Goal: Transaction & Acquisition: Purchase product/service

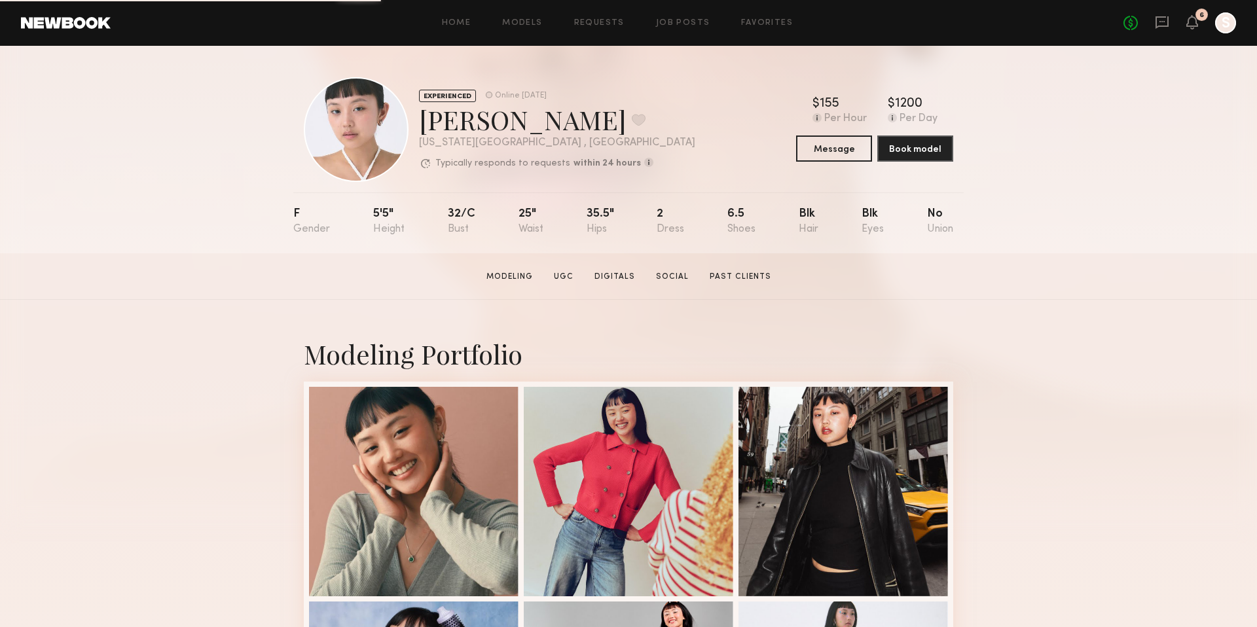
click at [1150, 28] on div "No fees up to $5,000 6 S" at bounding box center [1180, 22] width 113 height 21
click at [1158, 26] on icon at bounding box center [1162, 22] width 13 height 12
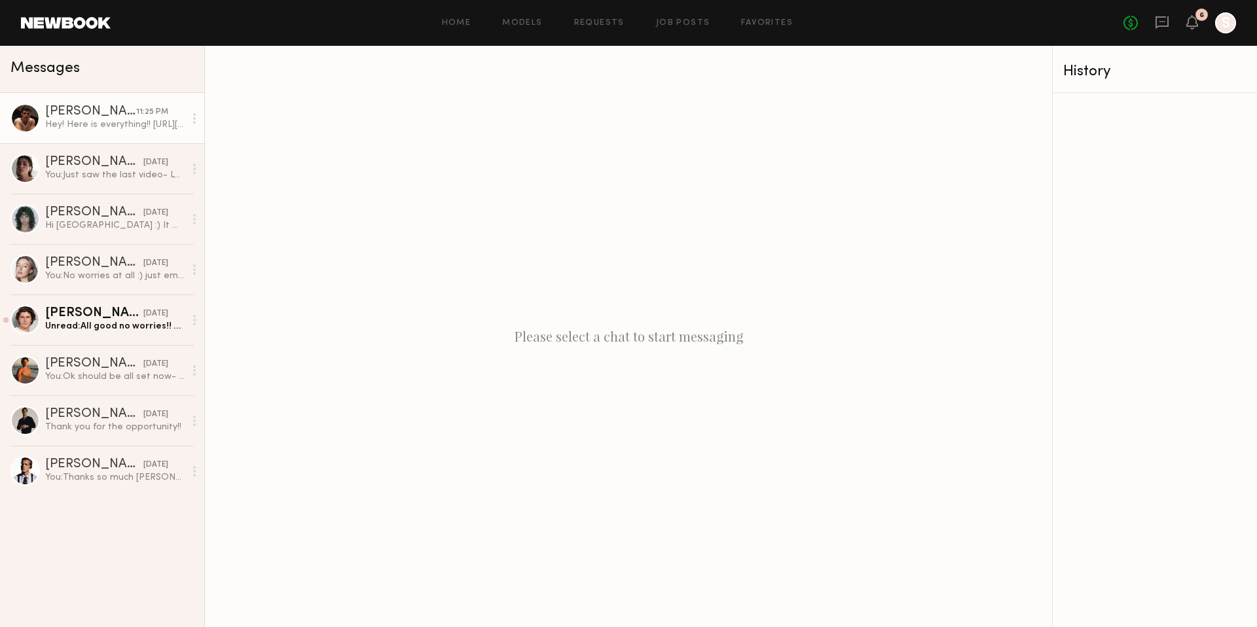
click at [110, 120] on div "Hey! Here is everything!! https://www.dropbox.com/scl/fo/kthmyqqmjq7t5j35l93af/…" at bounding box center [114, 125] width 139 height 12
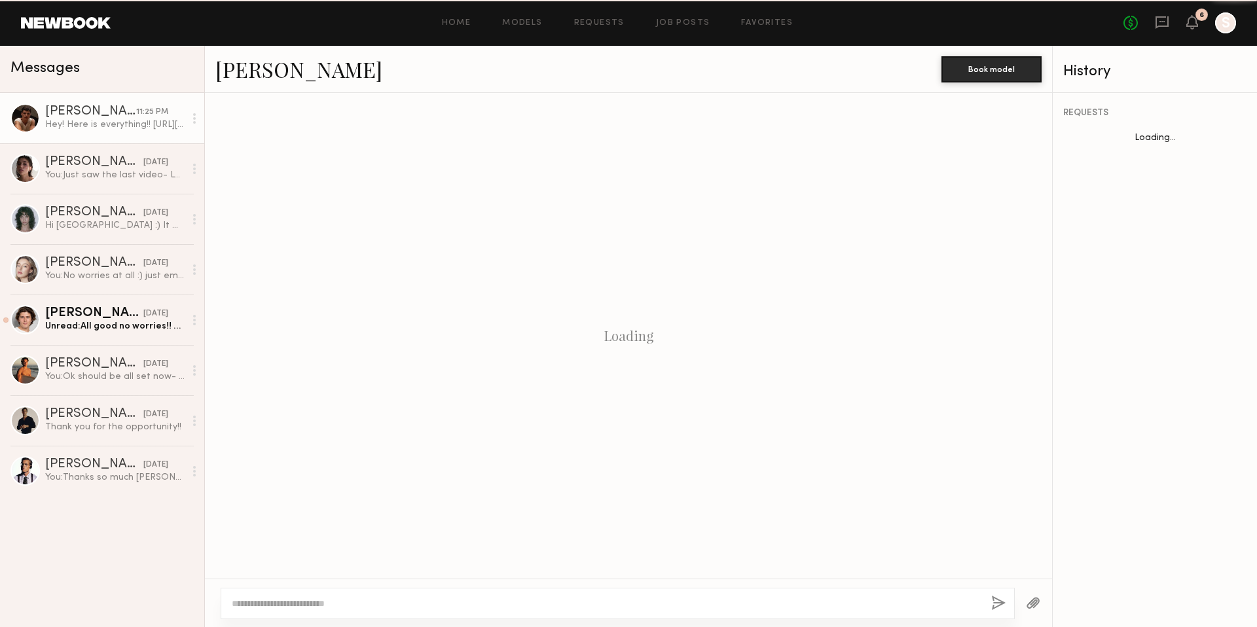
scroll to position [750, 0]
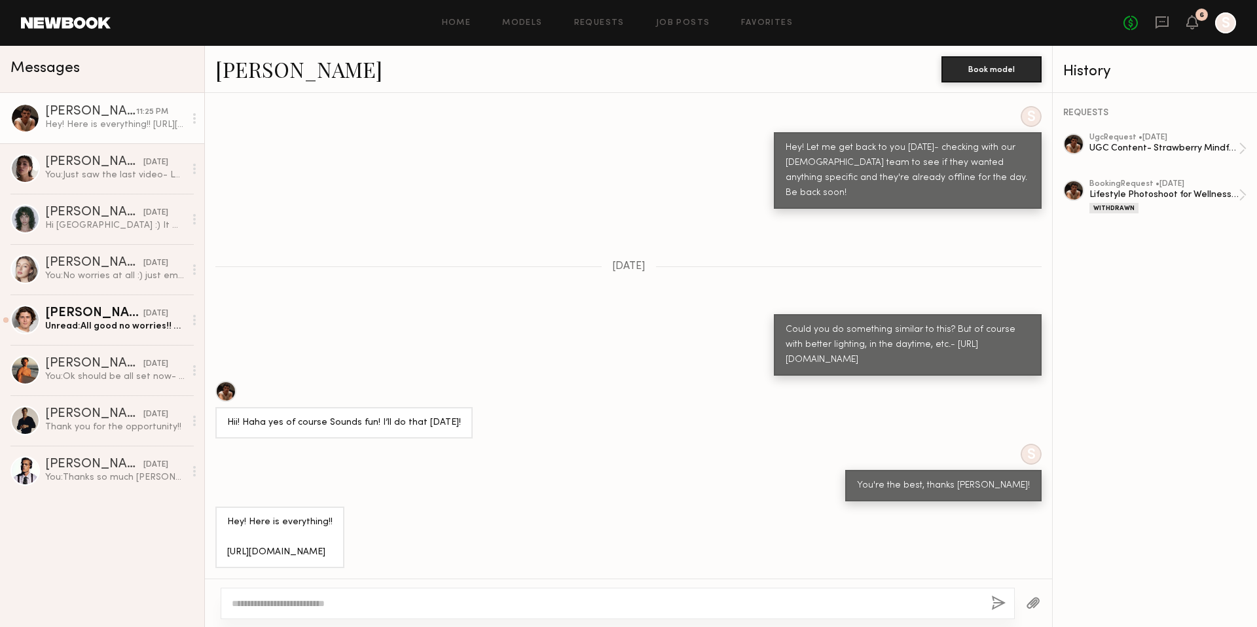
drag, startPoint x: 452, startPoint y: 555, endPoint x: 222, endPoint y: 524, distance: 232.5
click at [222, 524] on div "Hey! Here is everything!! https://www.dropbox.com/scl/fo/kthmyqqmjq7t5j35l93af/…" at bounding box center [279, 538] width 129 height 62
copy div "https://www.dropbox.com/scl/fo/kthmyqqmjq7t5j35l93af/AON59Z-b12MPq_nzfPNHU_Q?rl…"
click at [439, 600] on textarea at bounding box center [606, 603] width 749 height 13
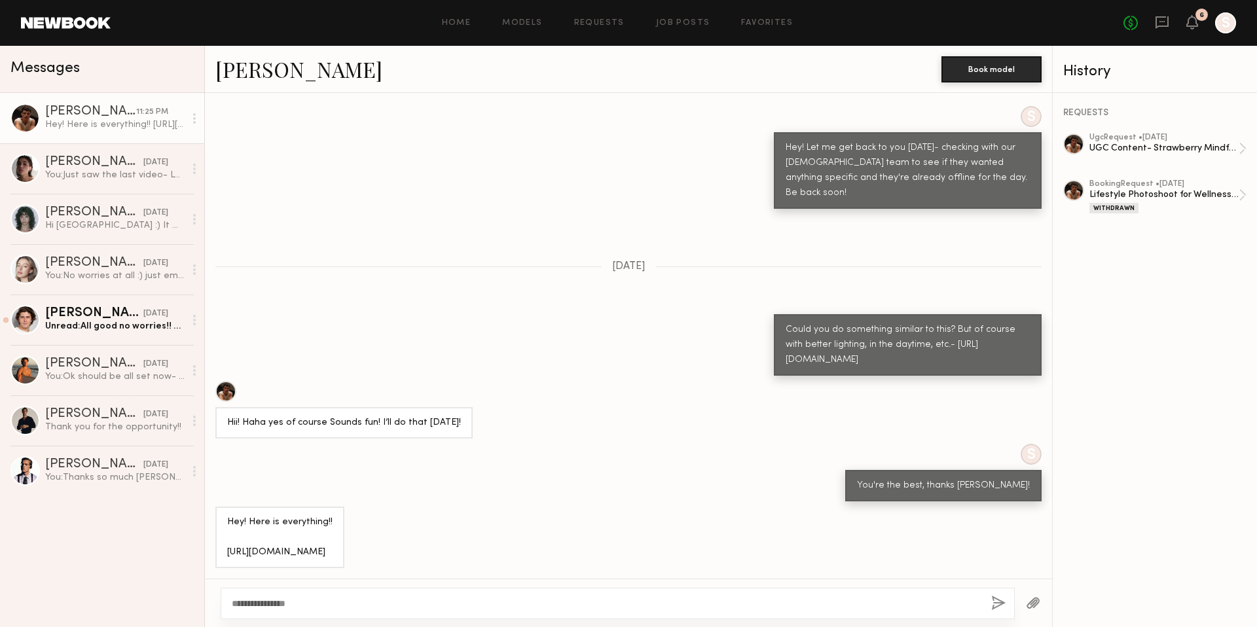
drag, startPoint x: 455, startPoint y: 553, endPoint x: 207, endPoint y: 520, distance: 250.3
click at [207, 520] on div "Hey! Here is everything!! https://www.dropbox.com/scl/fo/kthmyqqmjq7t5j35l93af/…" at bounding box center [628, 538] width 847 height 62
copy div "https://www.dropbox.com/scl/fo/kthmyqqmjq7t5j35l93af/AON59Z-b12MPq_nzfPNHU_Q?rl…"
click at [706, 616] on div "**********" at bounding box center [618, 603] width 794 height 31
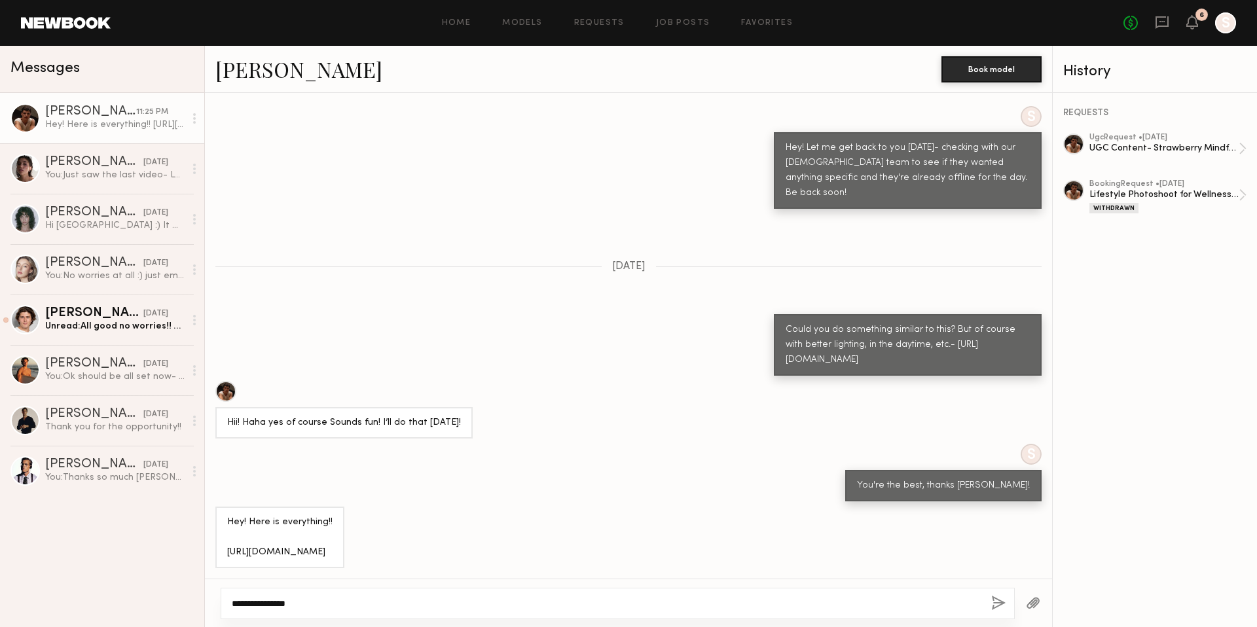
click at [702, 608] on textarea "**********" at bounding box center [606, 603] width 749 height 13
type textarea "**********"
click at [1173, 12] on div "No fees up to $5,000 6 S" at bounding box center [1180, 22] width 113 height 21
click at [1160, 16] on icon at bounding box center [1162, 22] width 13 height 12
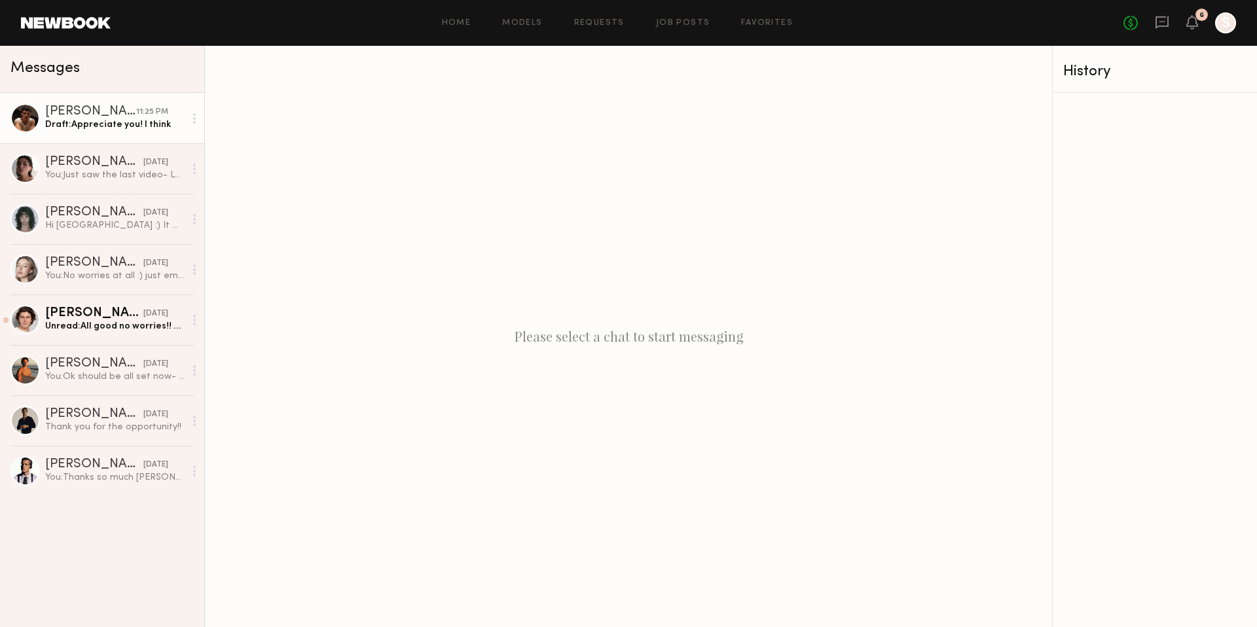
click at [131, 139] on link "Sterling R. 11:25 PM Draft: Appreciate you! I think" at bounding box center [102, 118] width 204 height 50
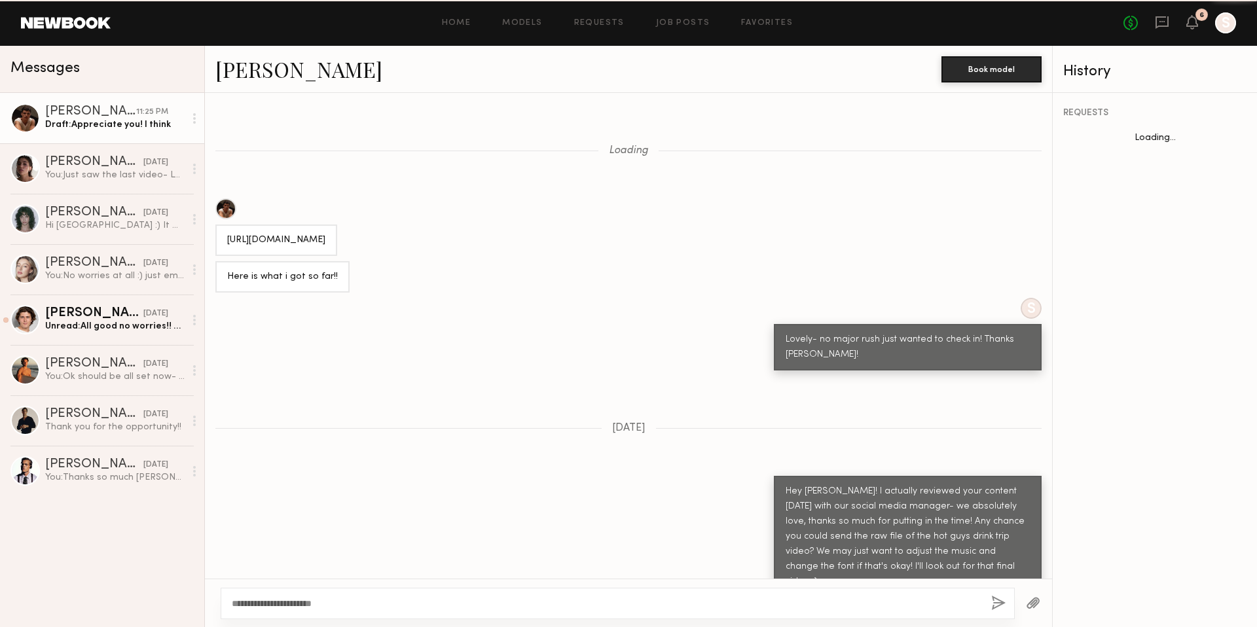
scroll to position [750, 0]
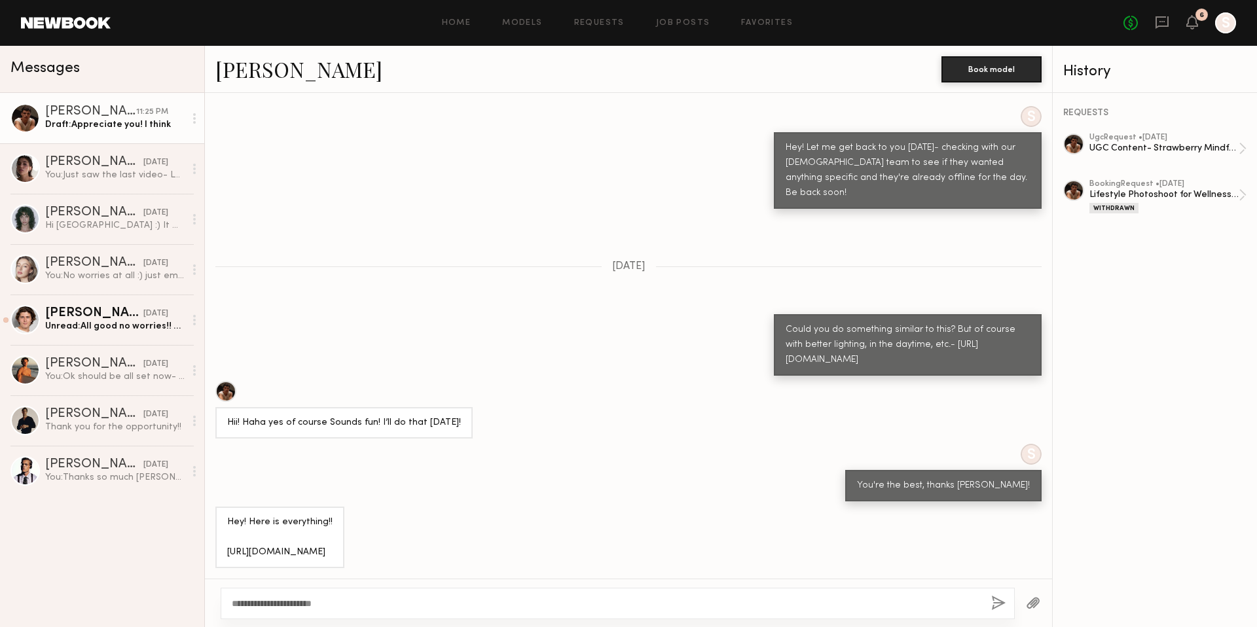
click at [543, 606] on textarea "**********" at bounding box center [606, 603] width 749 height 13
type textarea "**********"
click at [564, 612] on div "**********" at bounding box center [618, 603] width 794 height 31
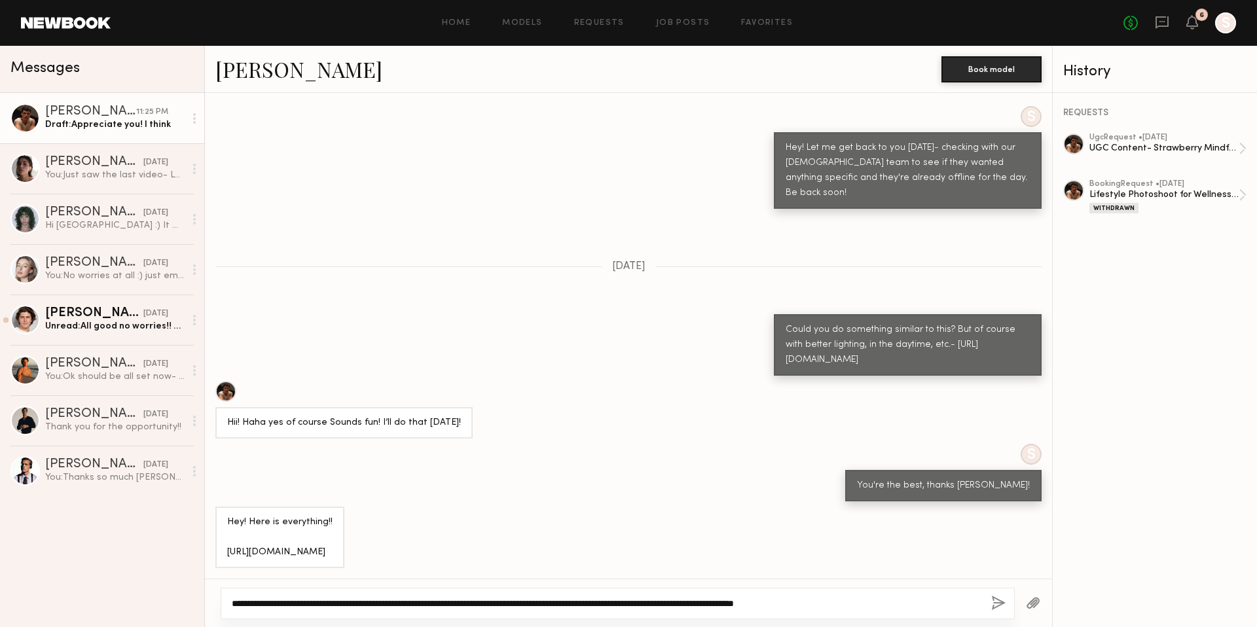
click at [564, 608] on textarea "**********" at bounding box center [606, 603] width 749 height 13
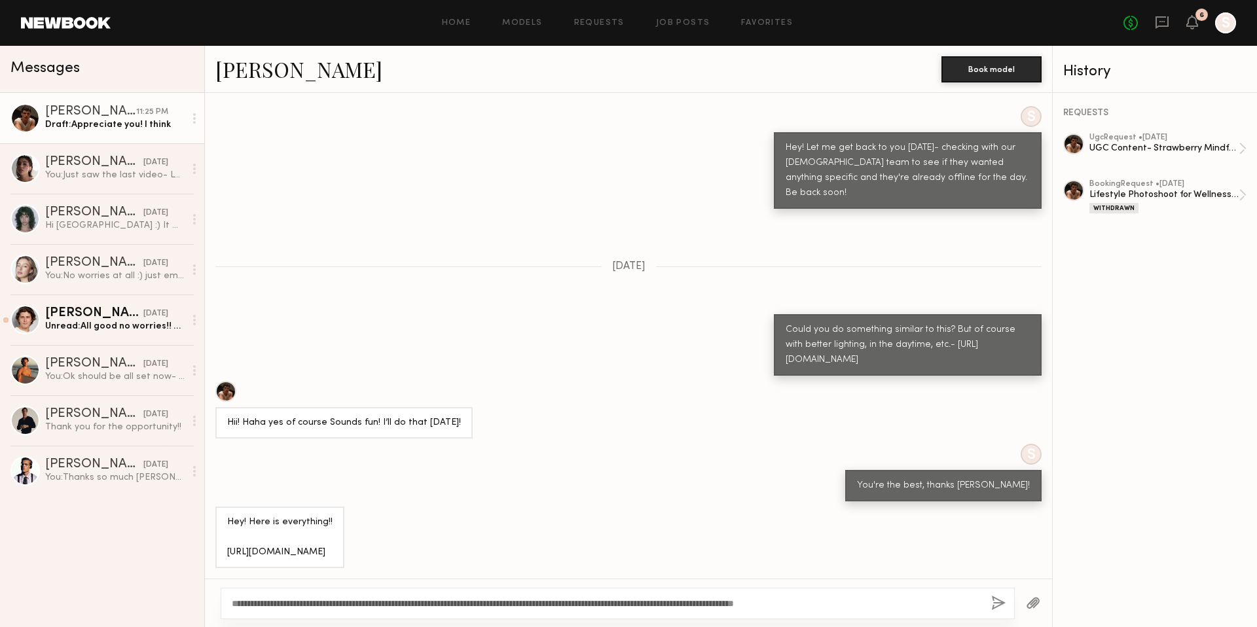
click at [998, 608] on button "button" at bounding box center [998, 604] width 14 height 16
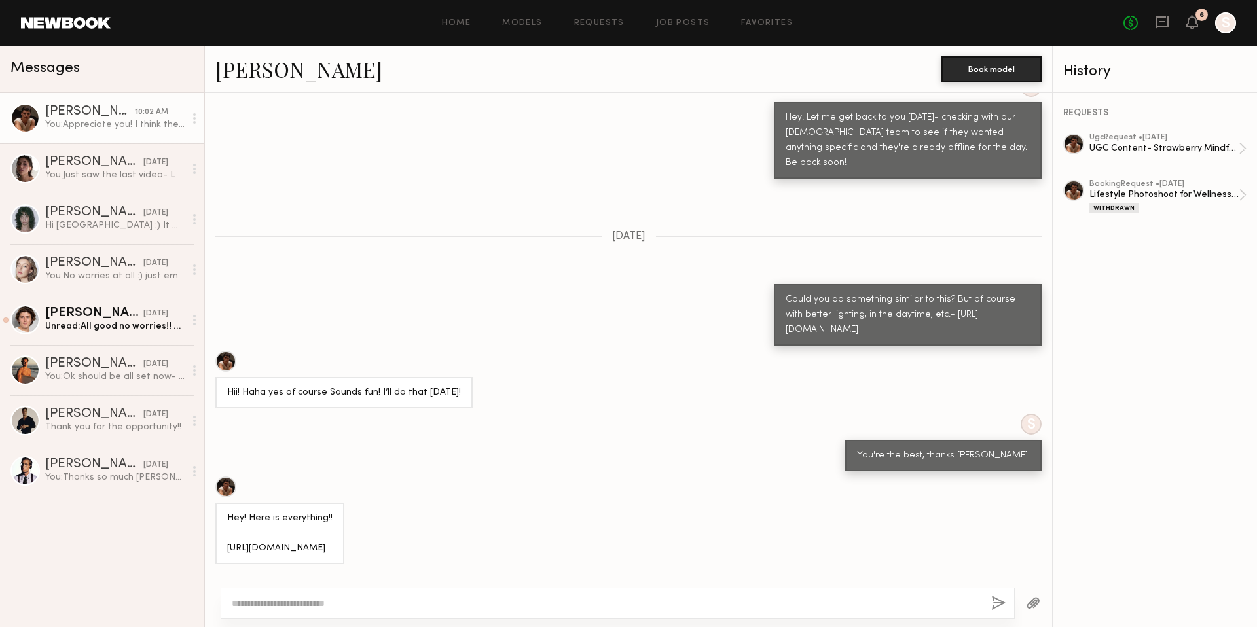
scroll to position [1042, 0]
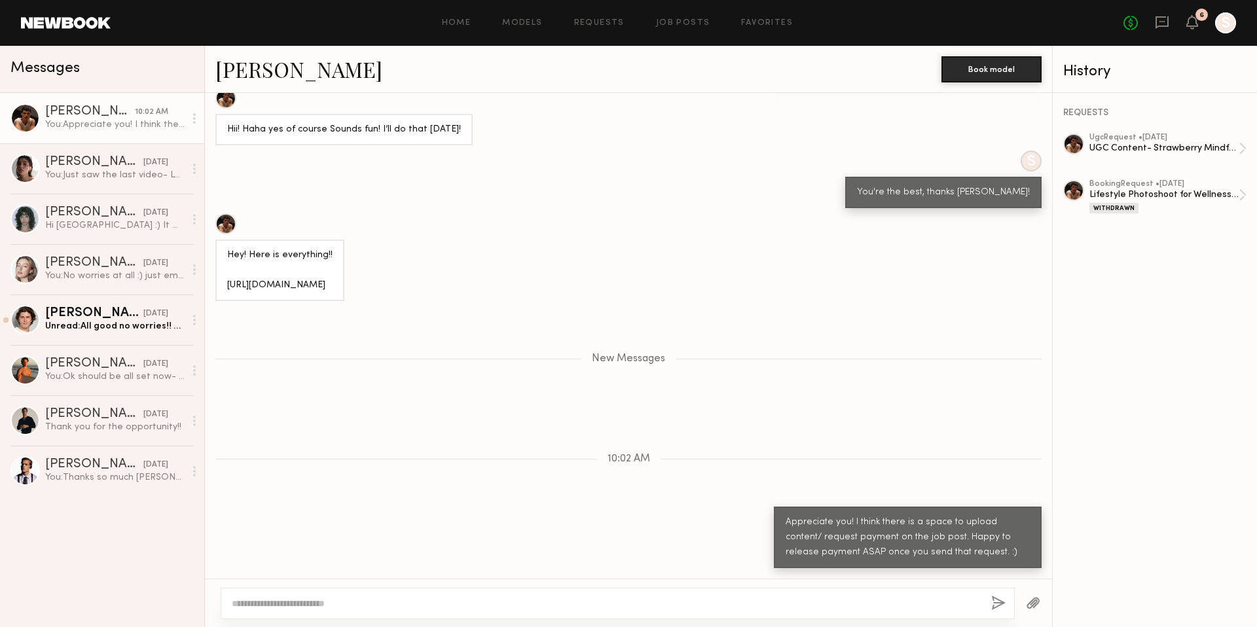
click at [1198, 22] on div "No fees up to $5,000 6 S" at bounding box center [1180, 22] width 113 height 21
click at [1189, 24] on icon at bounding box center [1192, 21] width 10 height 9
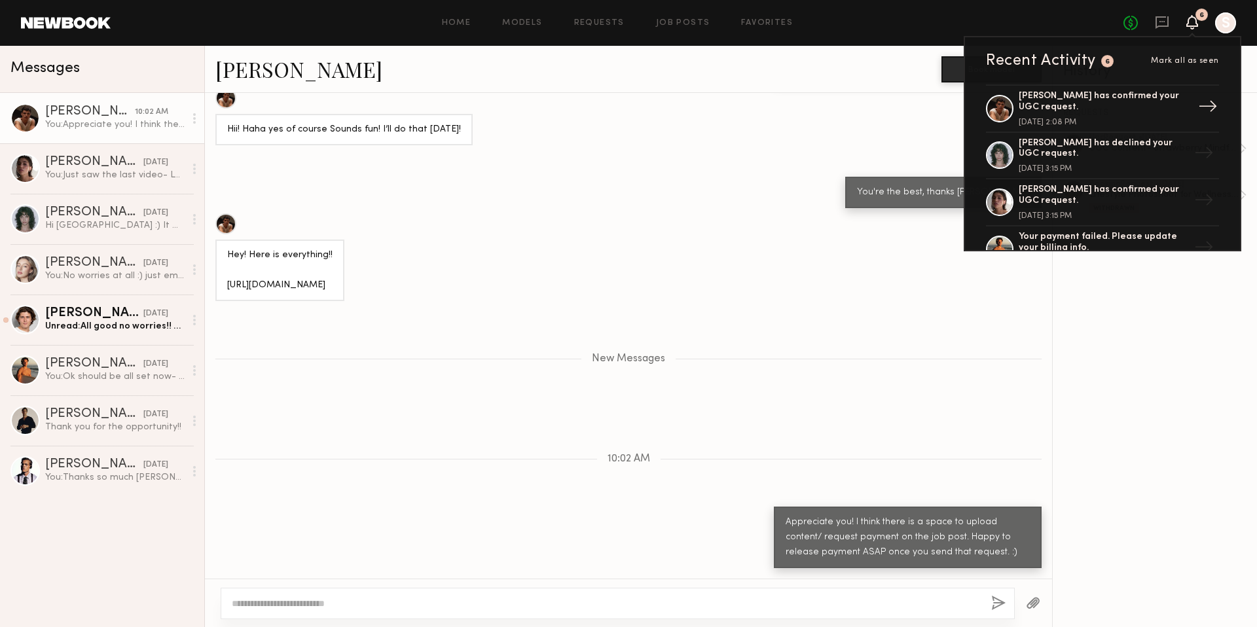
click at [1155, 115] on div "Sterling R. has confirmed your UGC request. September 08, 2025 @ 2:08 PM" at bounding box center [1104, 108] width 170 height 35
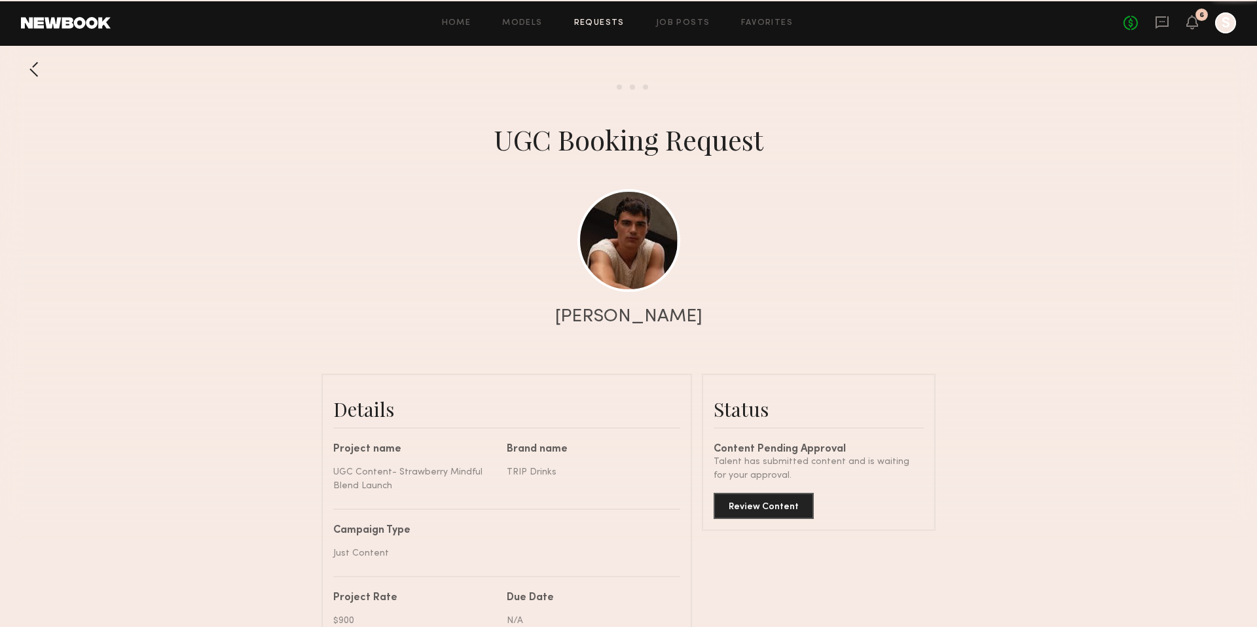
scroll to position [1230, 0]
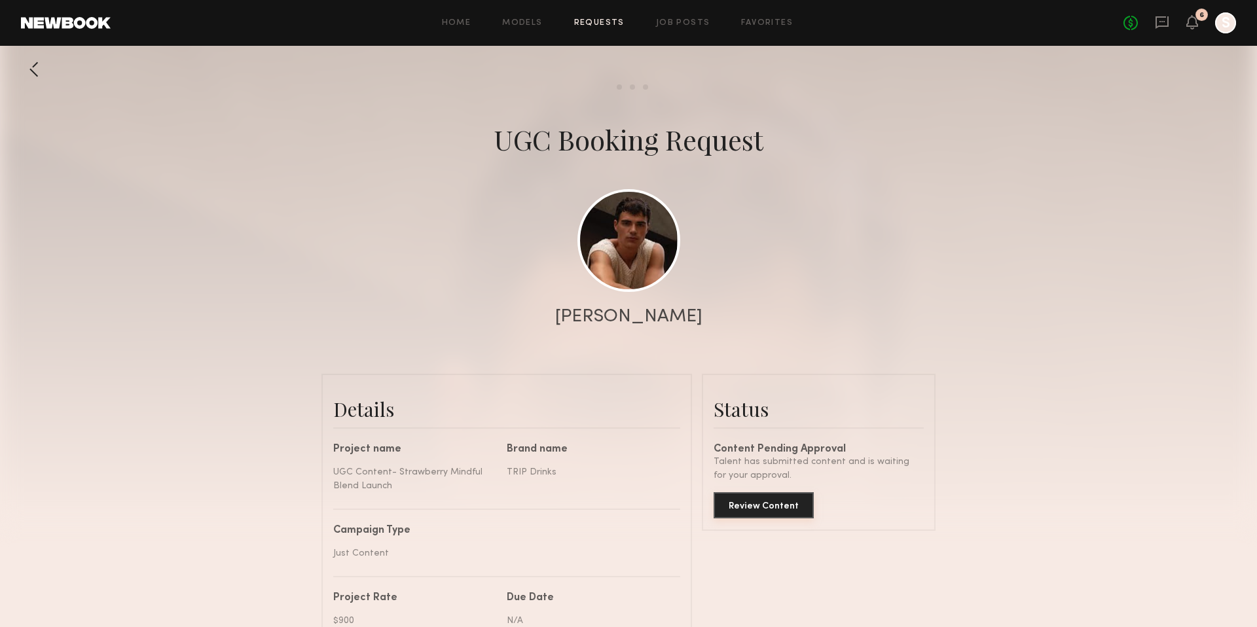
click at [773, 507] on button "Review Content" at bounding box center [764, 505] width 100 height 26
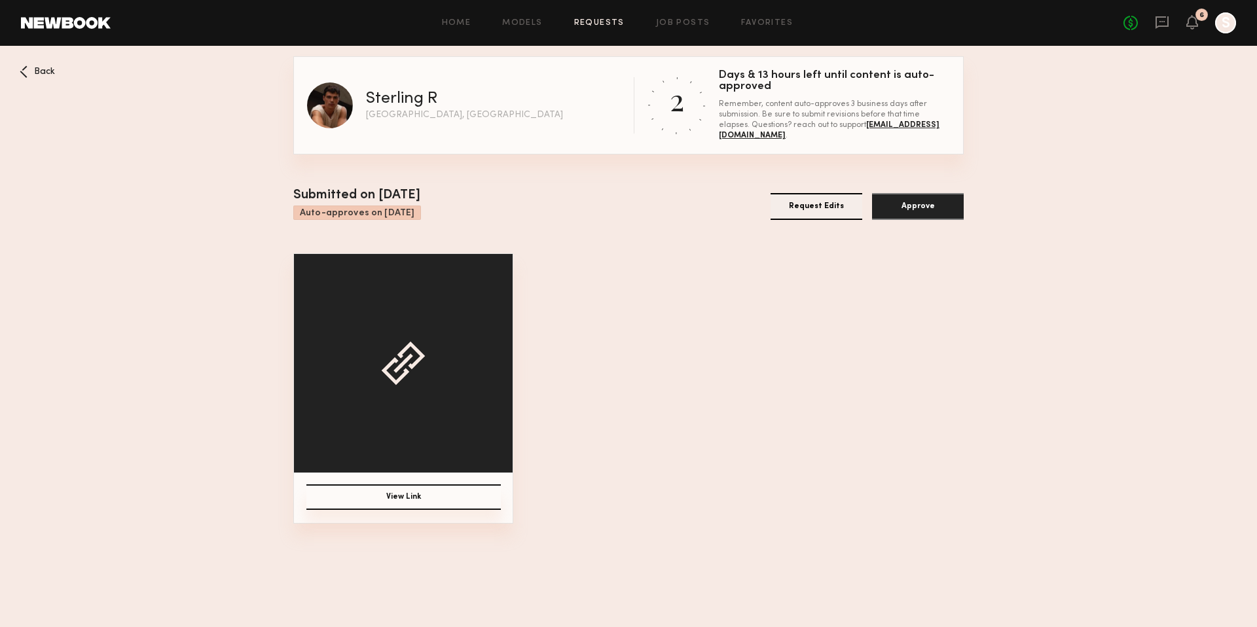
click at [924, 200] on button "Approve" at bounding box center [918, 206] width 92 height 27
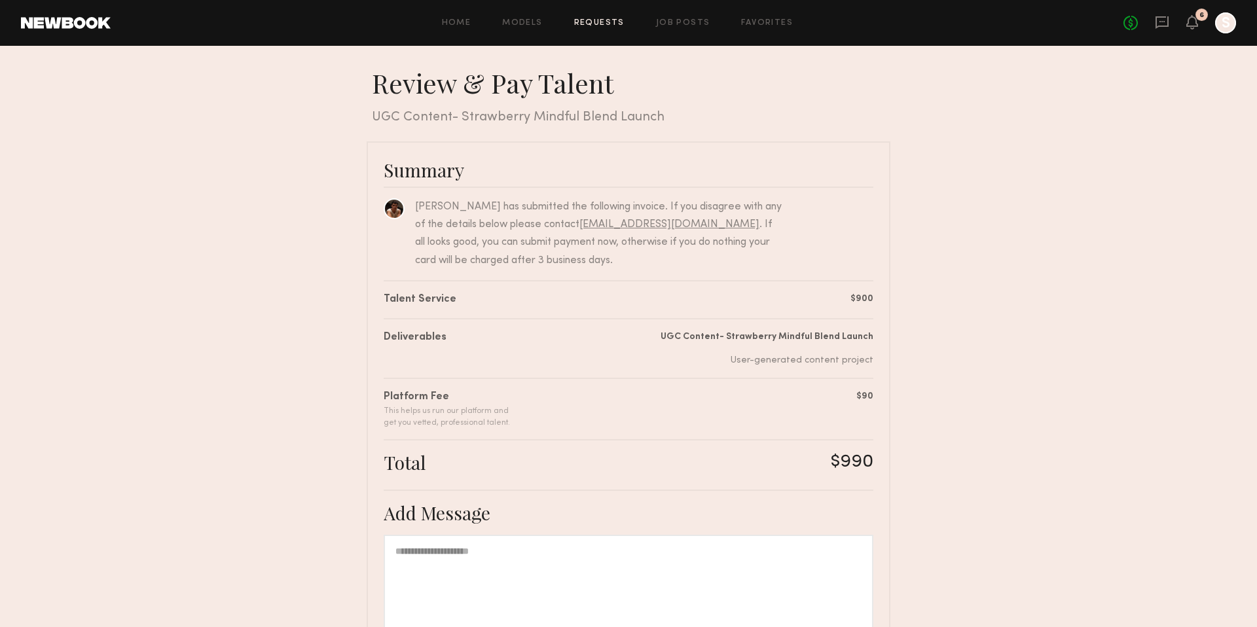
scroll to position [160, 0]
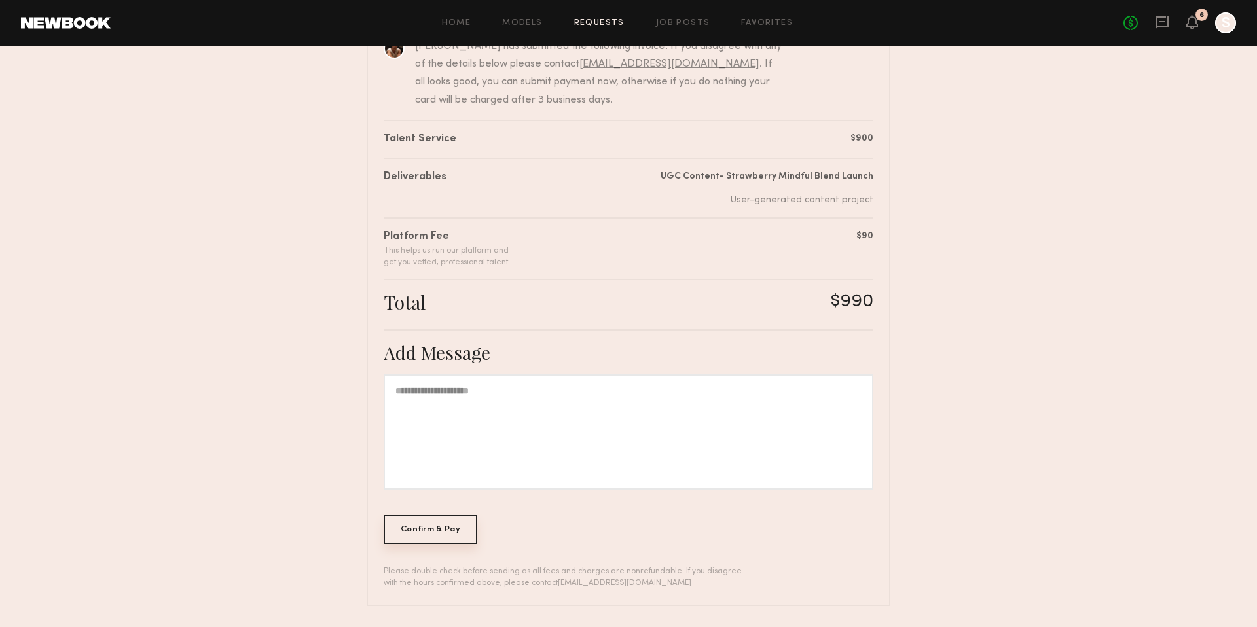
click at [426, 530] on div "Confirm & Pay" at bounding box center [431, 529] width 94 height 29
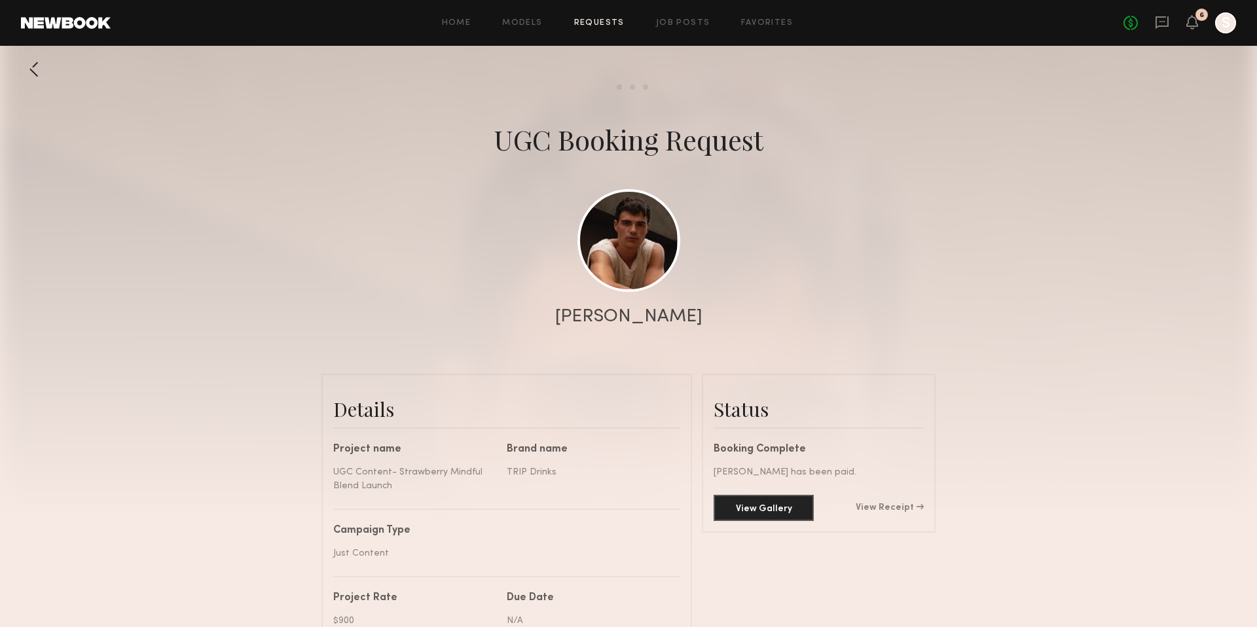
scroll to position [1133, 0]
click at [1156, 29] on icon at bounding box center [1162, 22] width 14 height 14
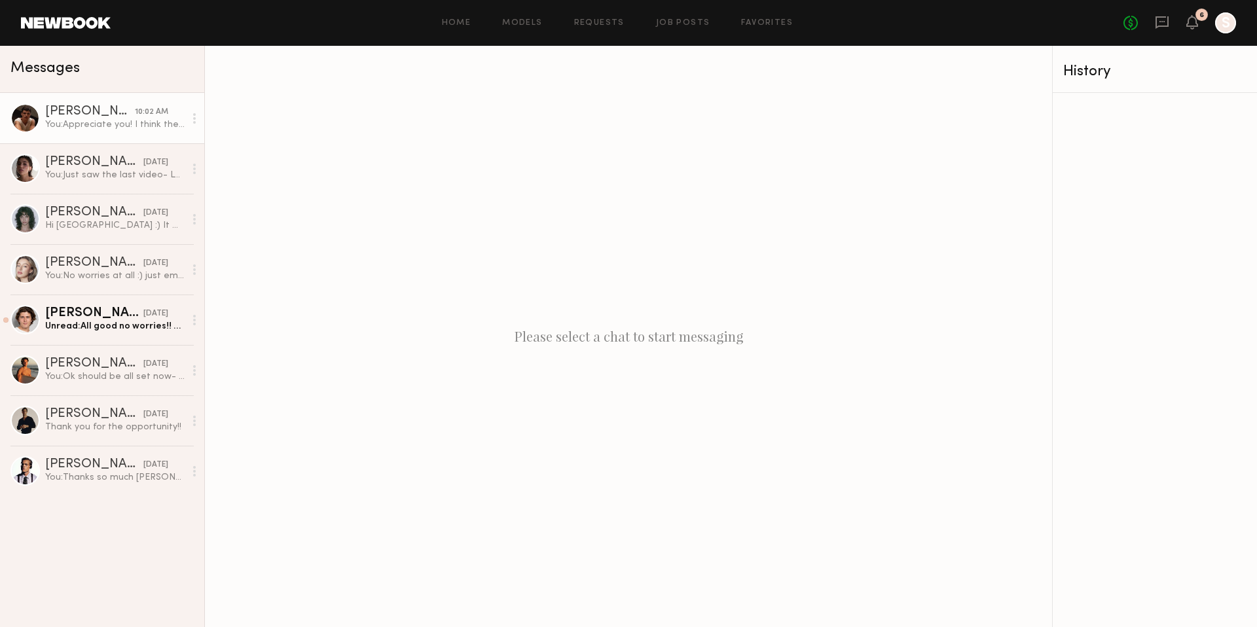
click at [115, 122] on div "You: Appreciate you! I think there is a space to upload content/ request paymen…" at bounding box center [114, 125] width 139 height 12
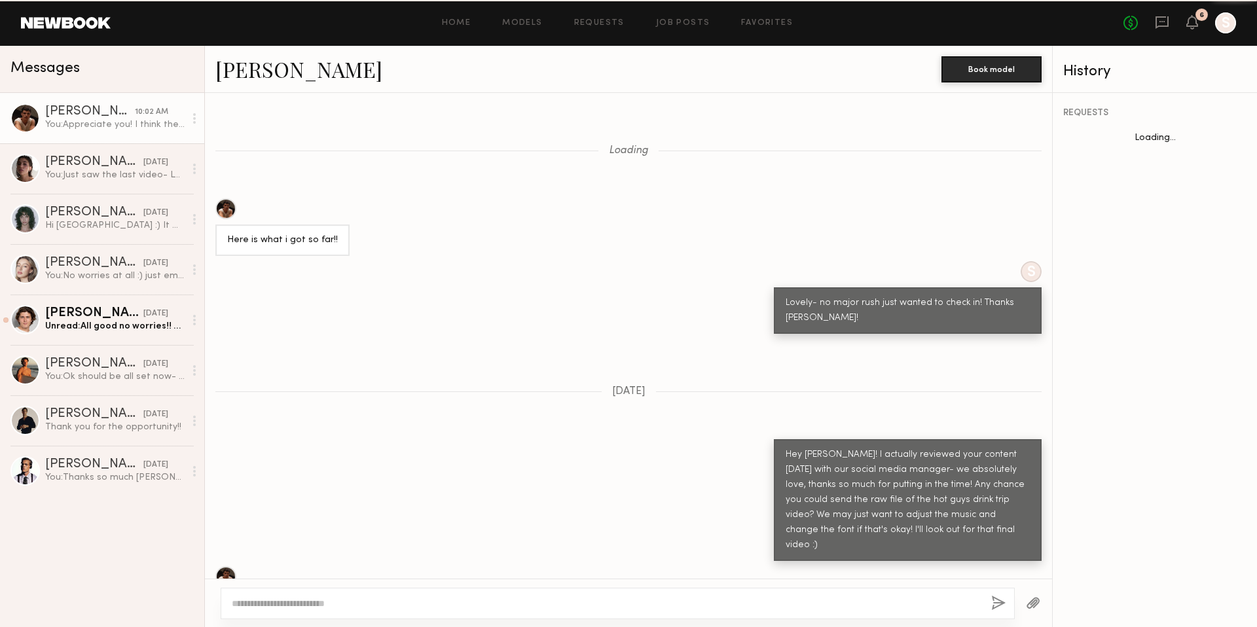
scroll to position [876, 0]
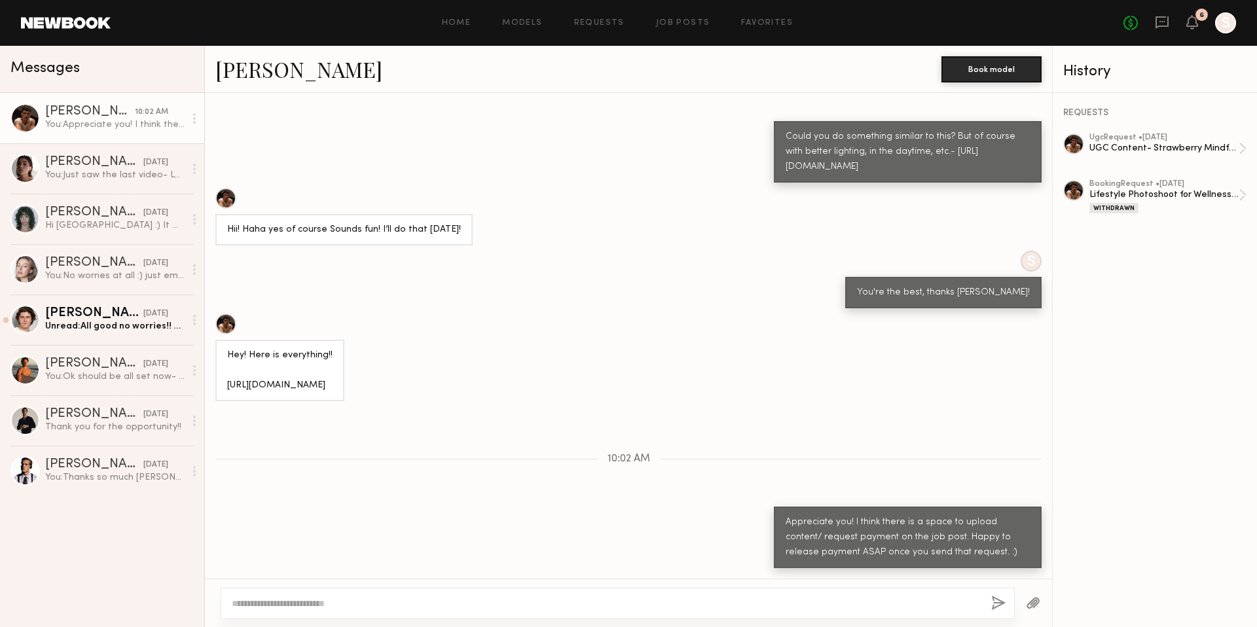
click at [608, 594] on div at bounding box center [618, 603] width 794 height 31
click at [608, 605] on textarea at bounding box center [606, 603] width 749 height 13
type textarea "**********"
click at [999, 602] on button "button" at bounding box center [998, 604] width 14 height 16
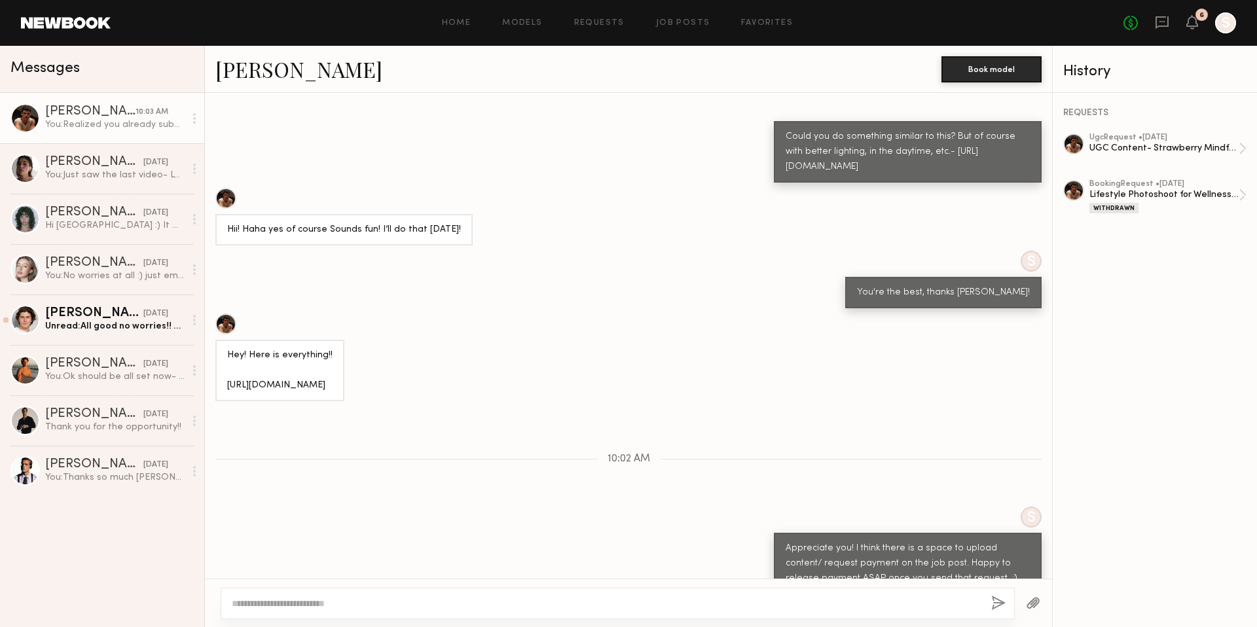
scroll to position [1039, 0]
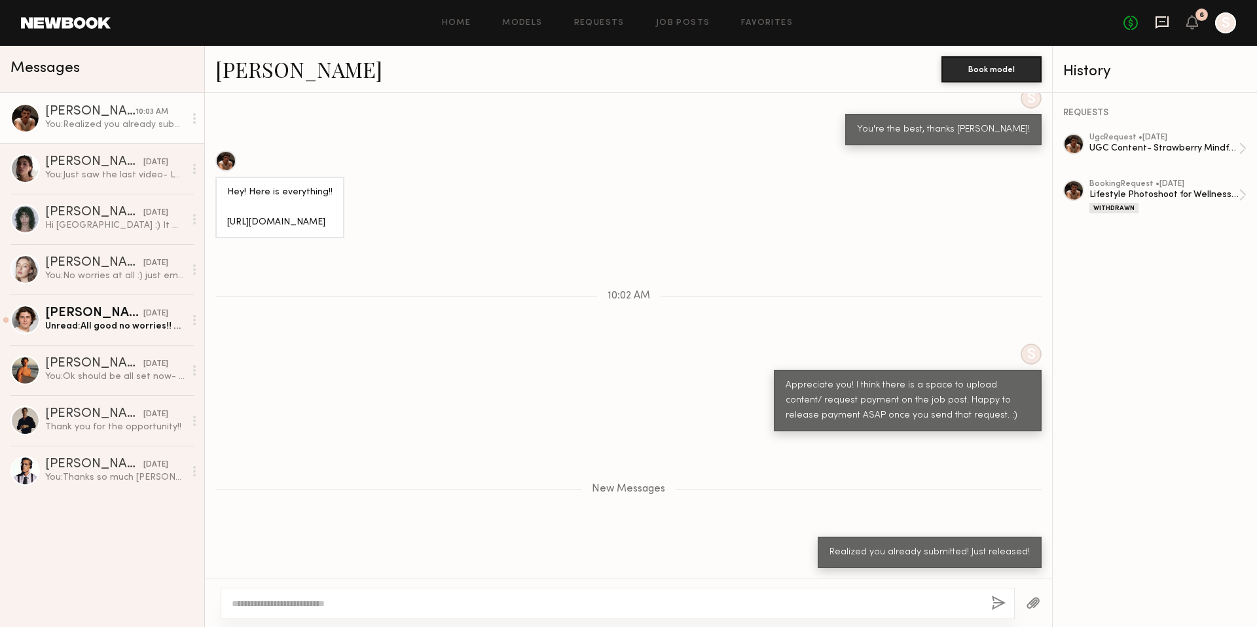
click at [1162, 21] on icon at bounding box center [1162, 21] width 5 height 1
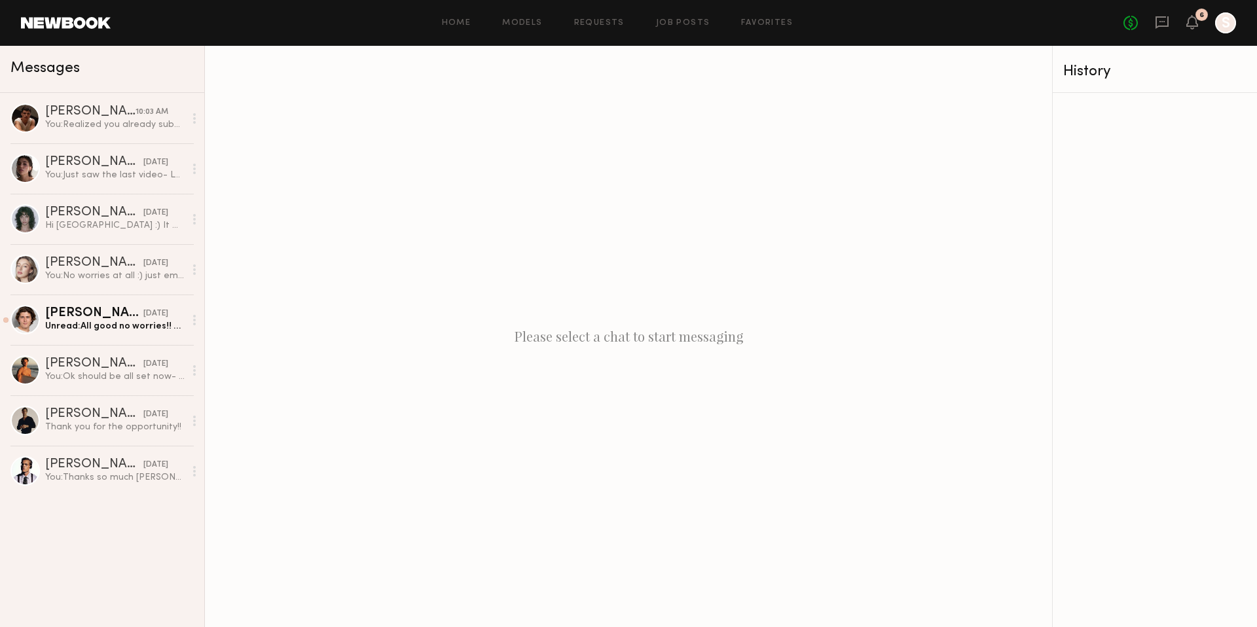
click at [1198, 30] on div "6" at bounding box center [1192, 23] width 12 height 16
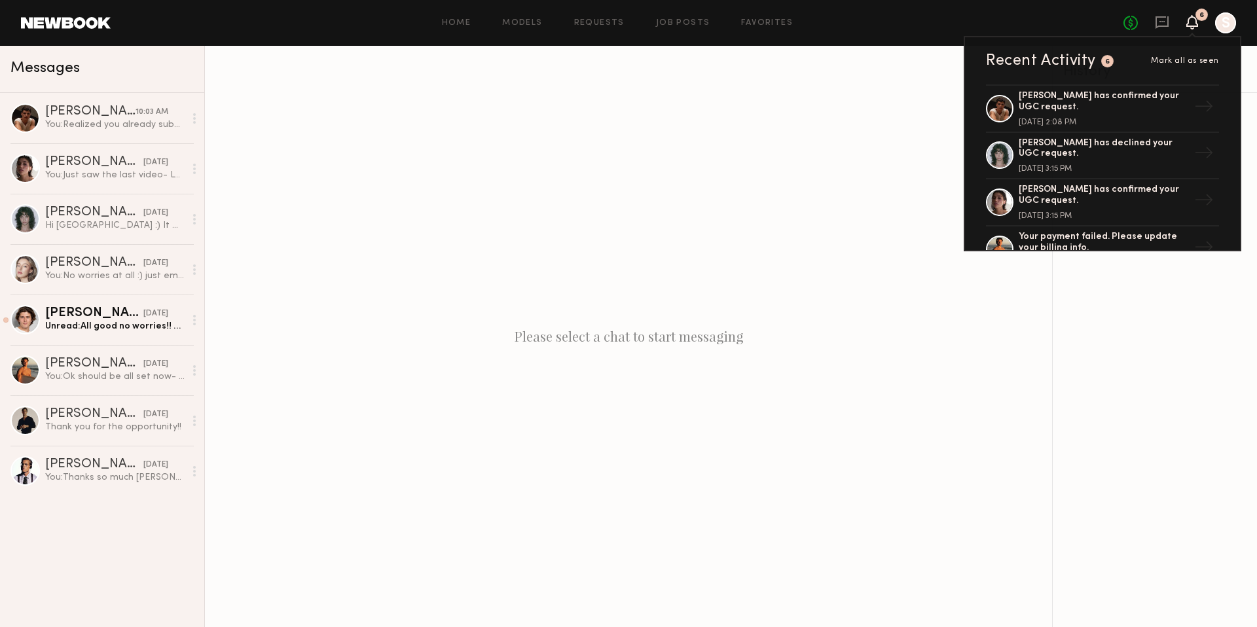
click at [1140, 24] on div "No fees up to $5,000 6 Recent Activity 6 Mark all as seen Sterling R. has confi…" at bounding box center [1180, 22] width 113 height 21
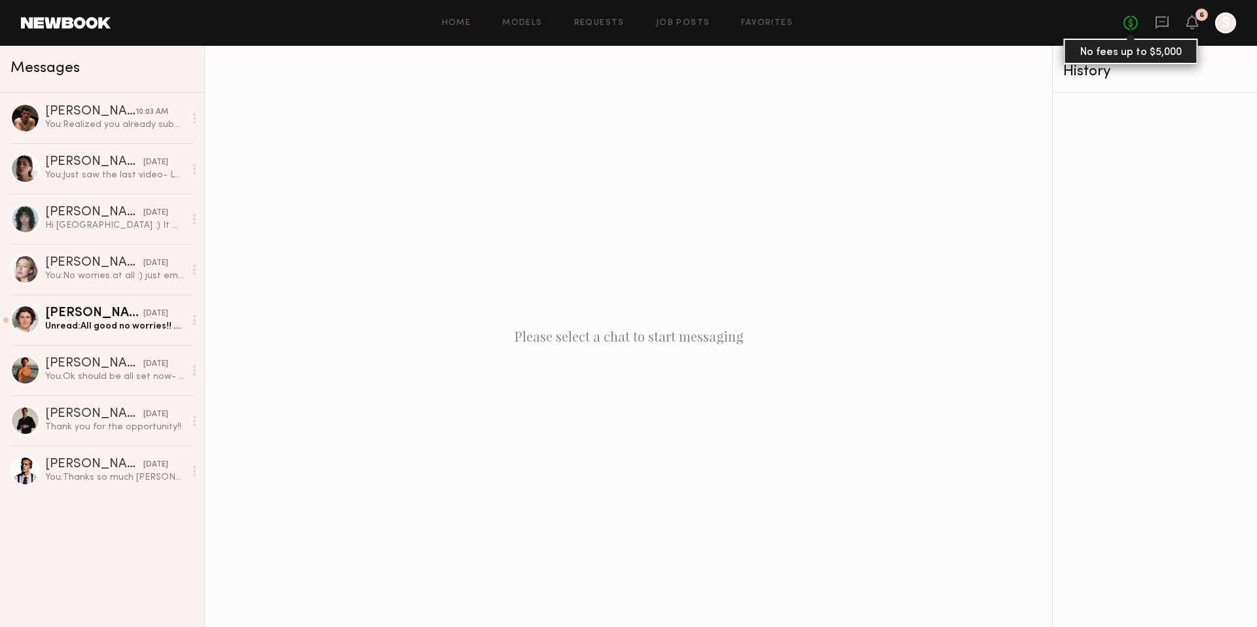
click at [1129, 24] on link "No fees up to $5,000" at bounding box center [1131, 23] width 14 height 14
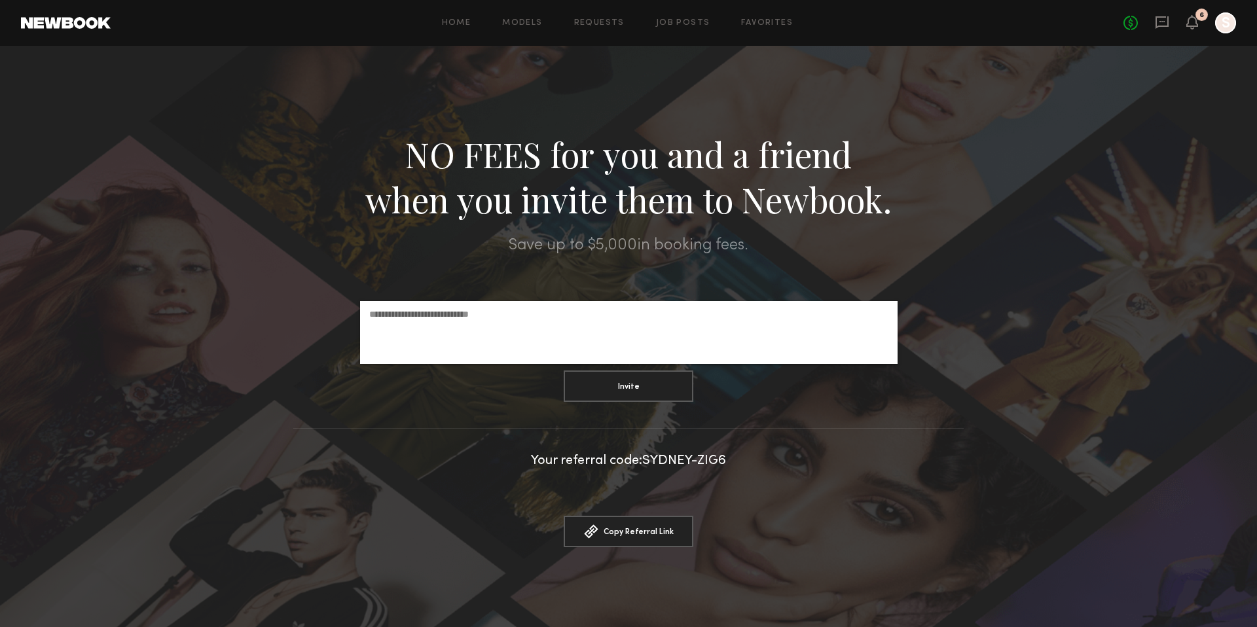
click at [1232, 30] on div "S" at bounding box center [1225, 22] width 21 height 21
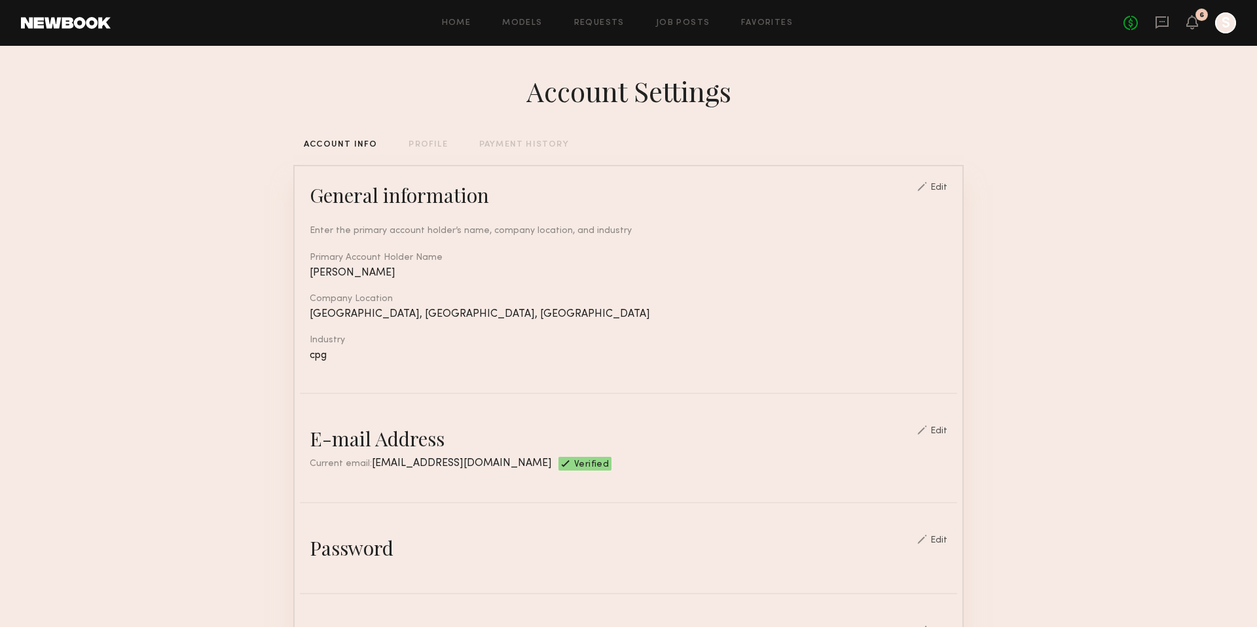
click at [492, 141] on div "PAYMENT HISTORY" at bounding box center [524, 145] width 90 height 9
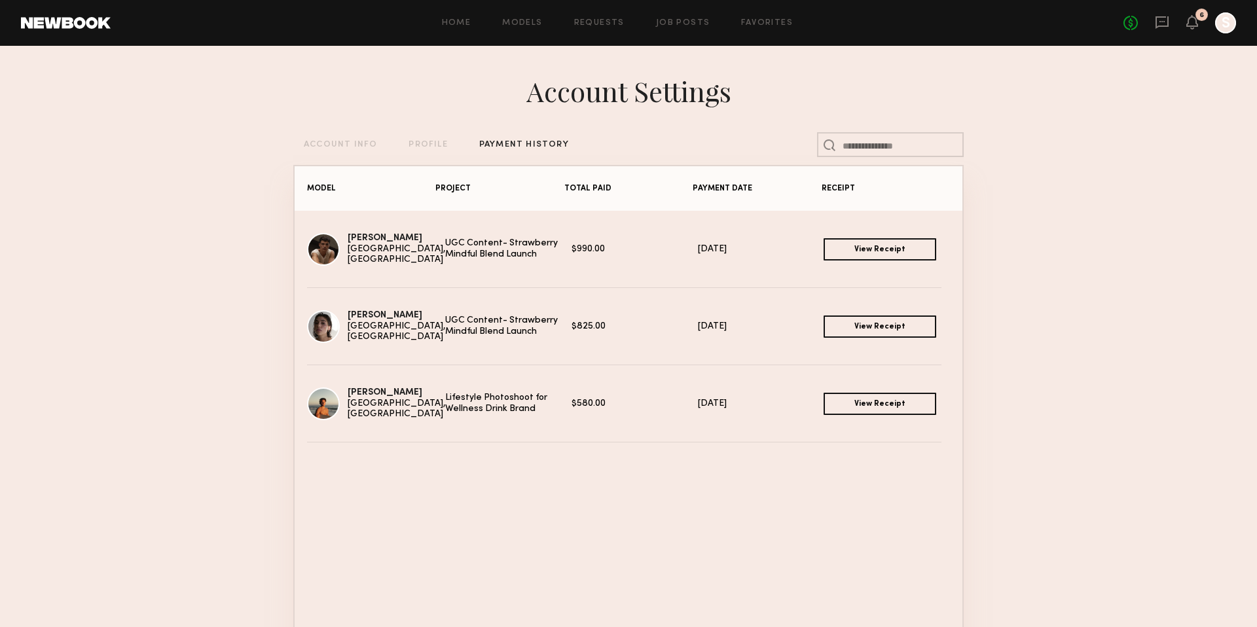
click at [874, 241] on link "View Receipt" at bounding box center [880, 249] width 113 height 22
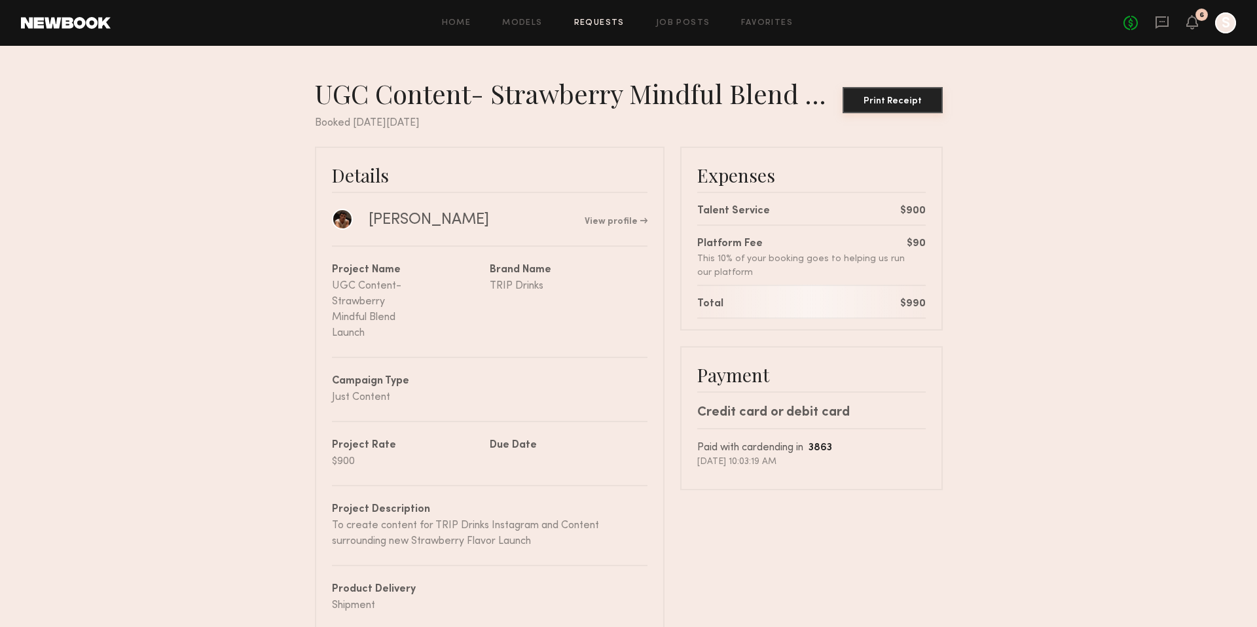
click at [892, 101] on div "Print Receipt" at bounding box center [893, 101] width 90 height 9
